Goal: Task Accomplishment & Management: Use online tool/utility

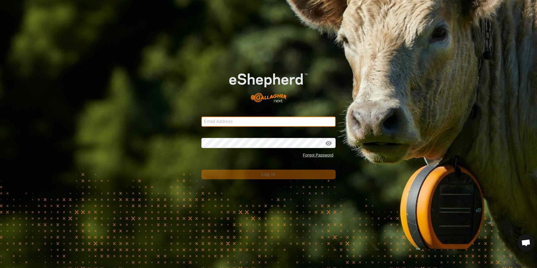
type input "[EMAIL_ADDRESS][DOMAIN_NAME]"
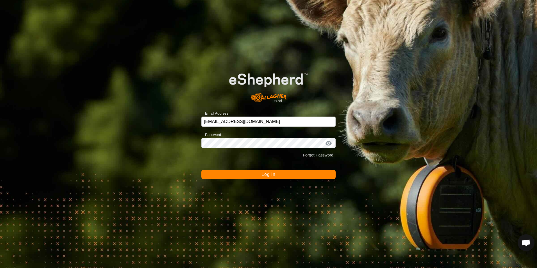
click at [267, 173] on span "Log In" at bounding box center [268, 174] width 14 height 5
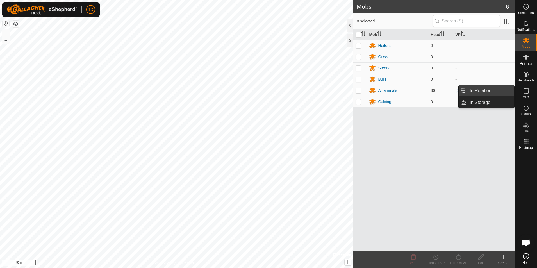
click at [494, 93] on link "In Rotation" at bounding box center [490, 90] width 48 height 11
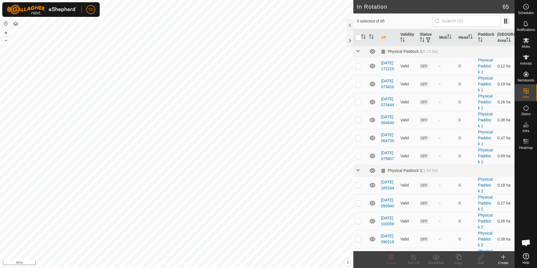
click at [501, 257] on icon at bounding box center [503, 257] width 4 height 0
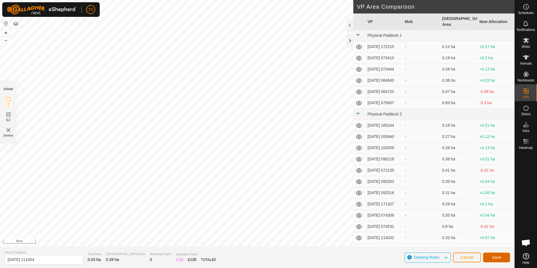
click at [496, 259] on span "Save" at bounding box center [496, 257] width 10 height 4
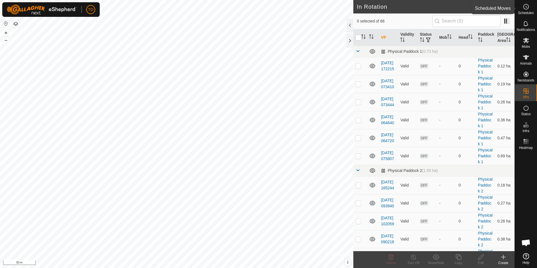
click at [525, 8] on icon at bounding box center [525, 6] width 7 height 7
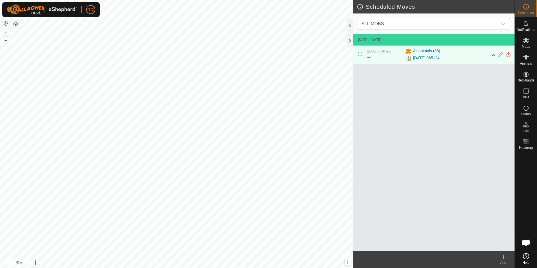
click at [502, 256] on icon at bounding box center [503, 256] width 7 height 7
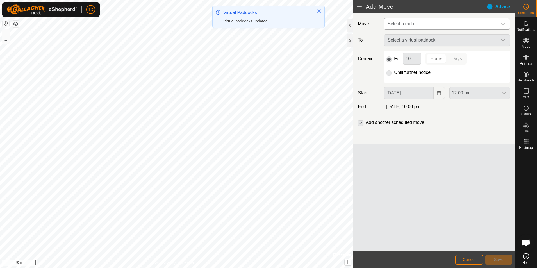
click at [502, 24] on icon "dropdown trigger" at bounding box center [503, 24] width 4 height 2
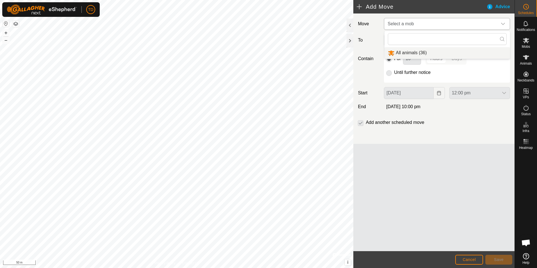
click at [413, 53] on li "All animals (36)" at bounding box center [446, 53] width 125 height 12
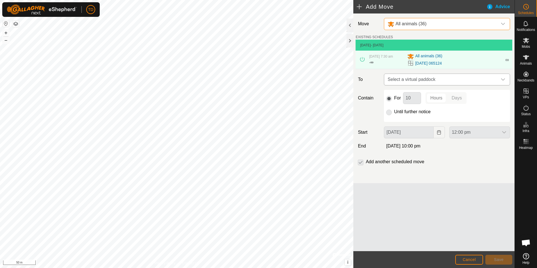
click at [504, 78] on icon "dropdown trigger" at bounding box center [502, 79] width 4 height 4
click at [465, 259] on span "Cancel" at bounding box center [468, 259] width 13 height 4
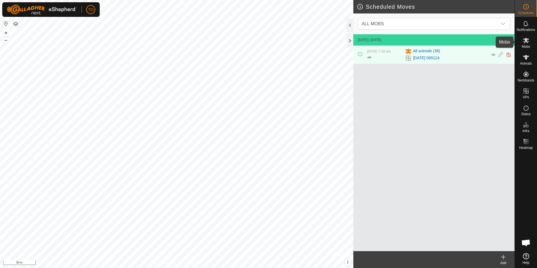
click at [532, 46] on div "Mobs" at bounding box center [525, 42] width 22 height 17
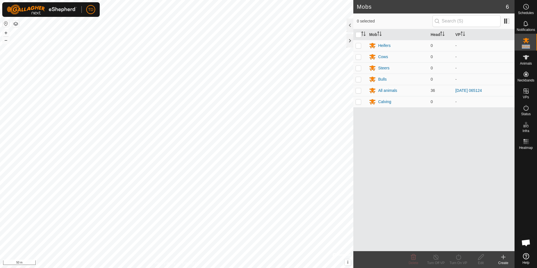
click at [532, 46] on div "Mobs" at bounding box center [525, 42] width 22 height 17
click at [379, 89] on div "All animals" at bounding box center [387, 91] width 19 height 6
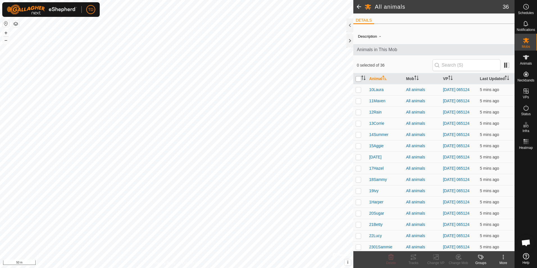
click at [360, 80] on input "checkbox" at bounding box center [358, 79] width 6 height 6
checkbox input "true"
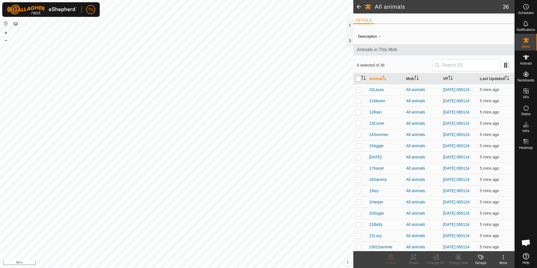
checkbox input "true"
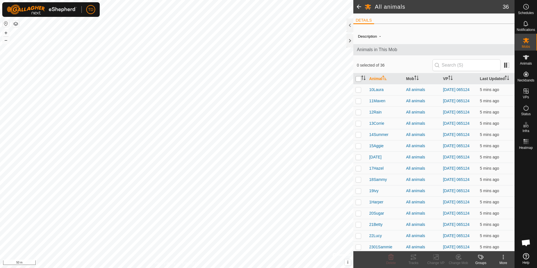
checkbox input "true"
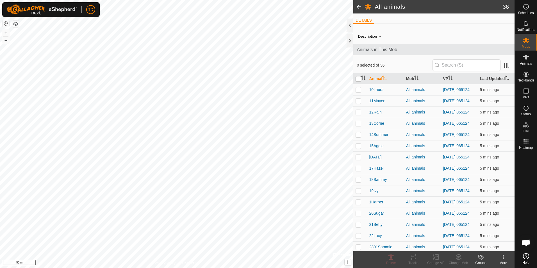
checkbox input "true"
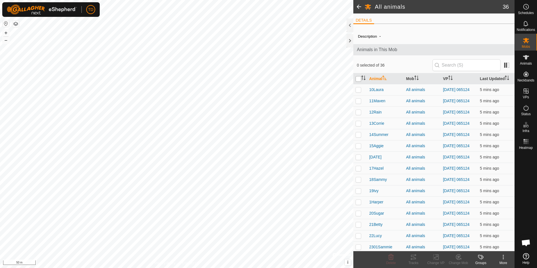
checkbox input "true"
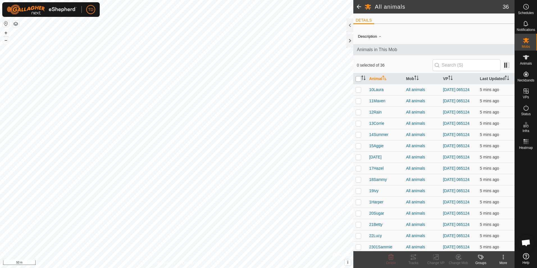
checkbox input "true"
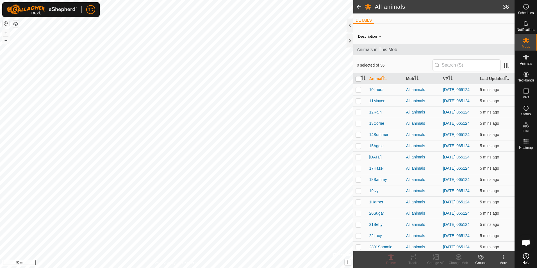
checkbox input "true"
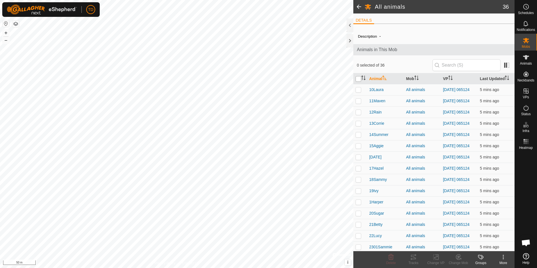
checkbox input "true"
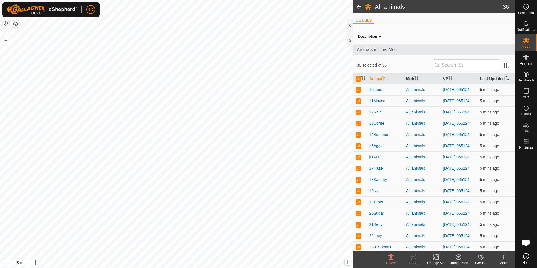
click at [434, 258] on icon at bounding box center [435, 256] width 7 height 7
click at [443, 232] on link "Choose VP..." at bounding box center [453, 232] width 56 height 11
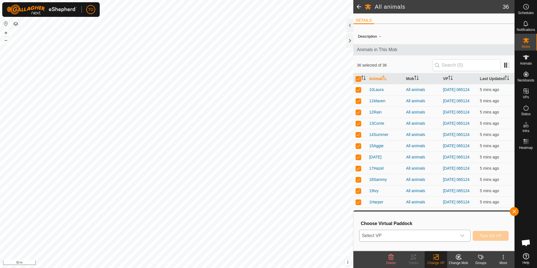
click at [462, 234] on icon "dropdown trigger" at bounding box center [462, 235] width 4 height 4
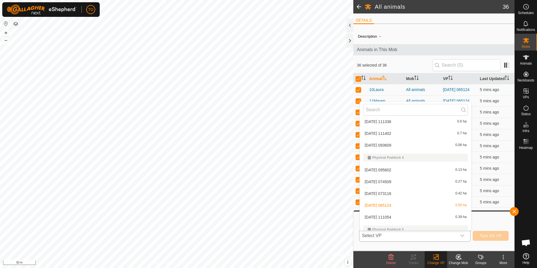
scroll to position [363, 0]
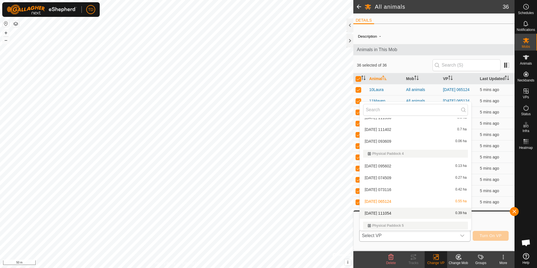
click at [388, 212] on li "[DATE] 111054 0.39 ha" at bounding box center [415, 212] width 111 height 11
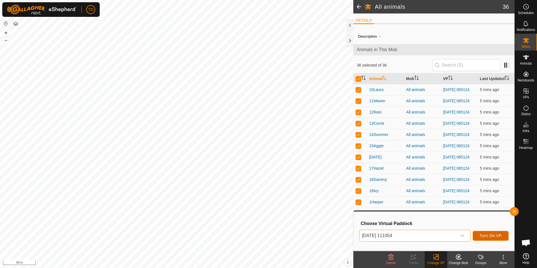
click at [495, 236] on span "Turn On VP" at bounding box center [490, 235] width 22 height 4
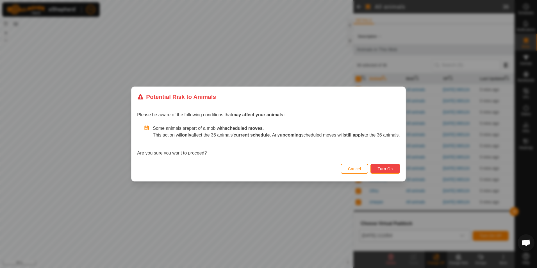
click at [392, 171] on span "Turn On" at bounding box center [384, 168] width 15 height 4
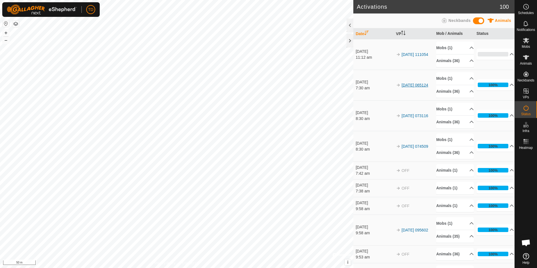
click at [405, 86] on link "[DATE] 065124" at bounding box center [414, 85] width 27 height 4
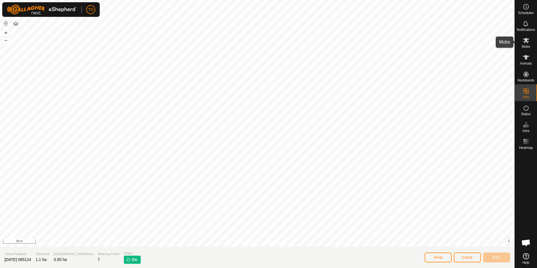
click at [526, 40] on icon at bounding box center [526, 40] width 6 height 5
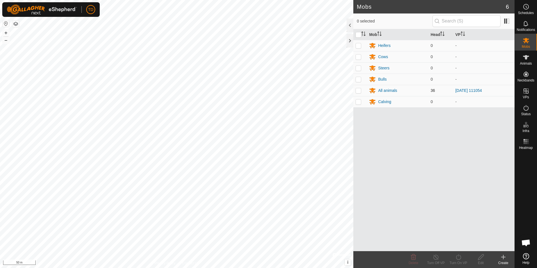
click at [360, 91] on p-checkbox at bounding box center [358, 90] width 6 height 4
checkbox input "true"
click at [436, 259] on icon at bounding box center [435, 256] width 7 height 7
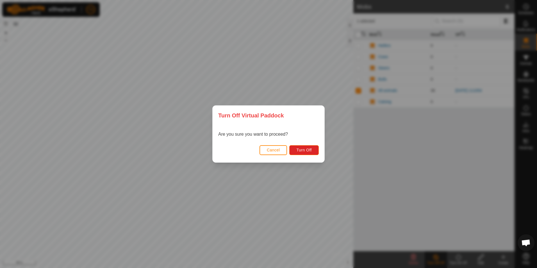
click at [276, 148] on span "Cancel" at bounding box center [273, 150] width 13 height 4
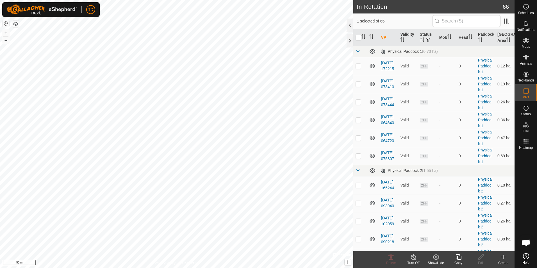
click at [413, 260] on icon at bounding box center [413, 256] width 7 height 7
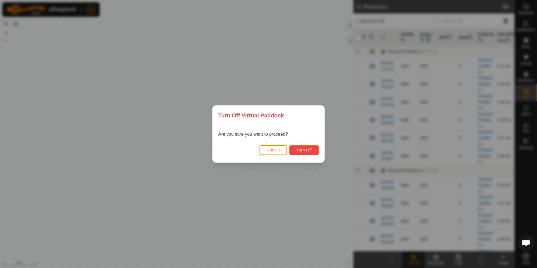
click at [306, 153] on button "Turn Off" at bounding box center [303, 150] width 29 height 10
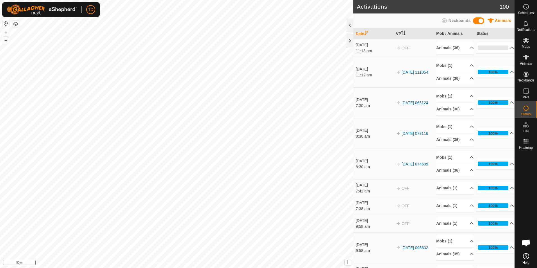
click at [403, 70] on link "[DATE] 111054" at bounding box center [414, 72] width 27 height 4
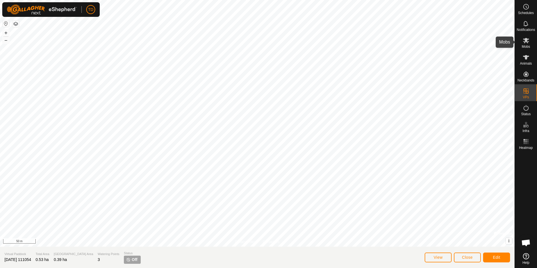
click at [527, 44] on es-mob-svg-icon at bounding box center [526, 40] width 10 height 9
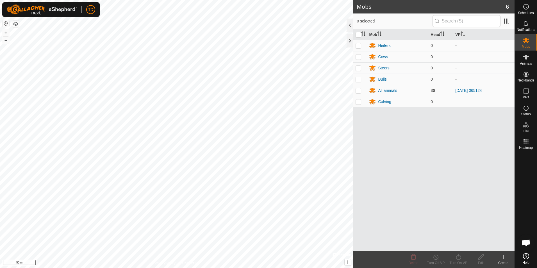
click at [356, 91] on p-checkbox at bounding box center [358, 90] width 6 height 4
checkbox input "true"
click at [455, 258] on icon at bounding box center [458, 256] width 7 height 7
click at [454, 244] on link "Now" at bounding box center [475, 244] width 56 height 11
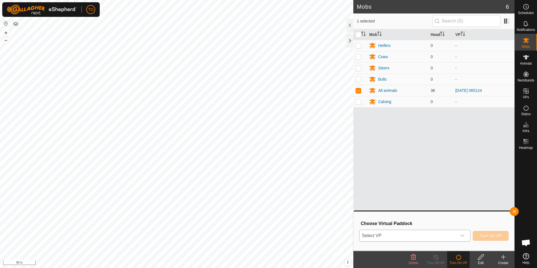
click at [463, 236] on icon "dropdown trigger" at bounding box center [462, 235] width 4 height 4
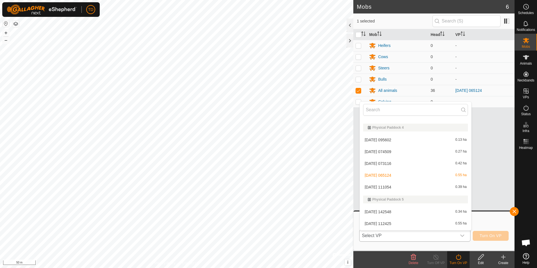
scroll to position [404, 0]
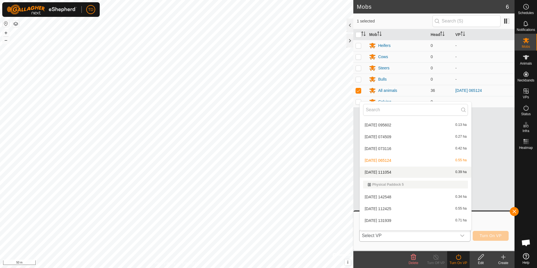
click at [376, 171] on li "[DATE] 111054 0.39 ha" at bounding box center [415, 171] width 111 height 11
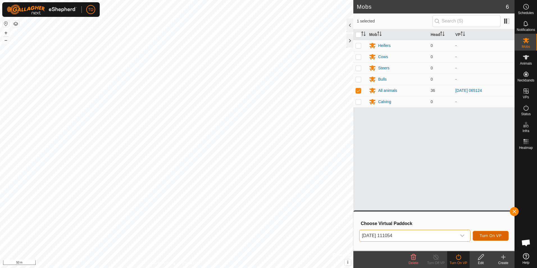
click at [488, 234] on span "Turn On VP" at bounding box center [490, 235] width 22 height 4
